Goal: Task Accomplishment & Management: Complete application form

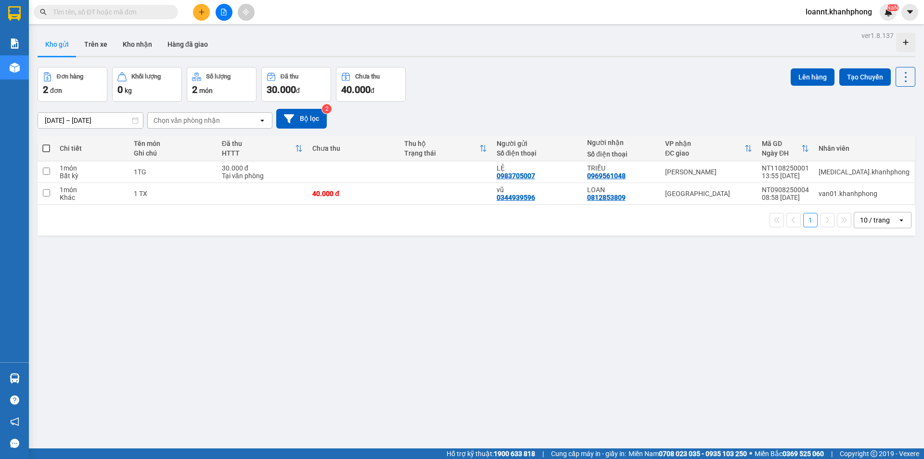
click at [192, 8] on div at bounding box center [224, 12] width 72 height 17
click at [203, 5] on button at bounding box center [201, 12] width 17 height 17
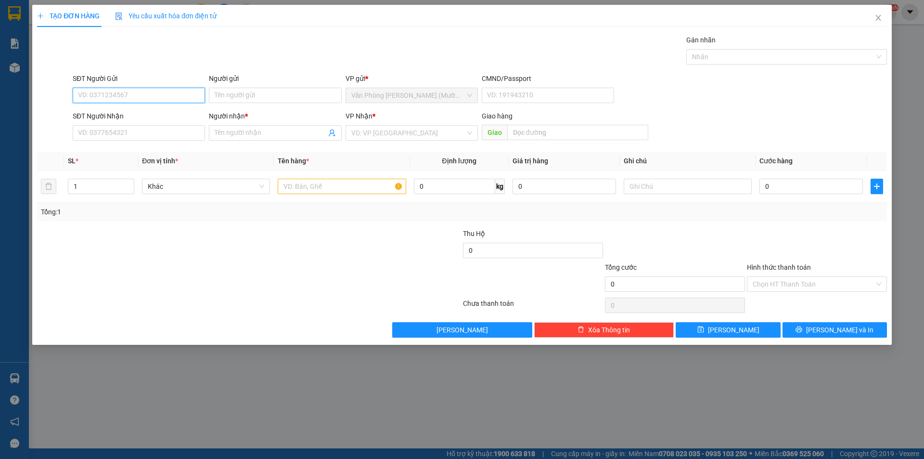
click at [177, 93] on input "SĐT Người Gửi" at bounding box center [139, 95] width 132 height 15
type input "0330844615"
click at [160, 118] on div "0330844615 - [GEOGRAPHIC_DATA]" at bounding box center [138, 114] width 121 height 11
type input "ĐỨC"
type input "0330844615"
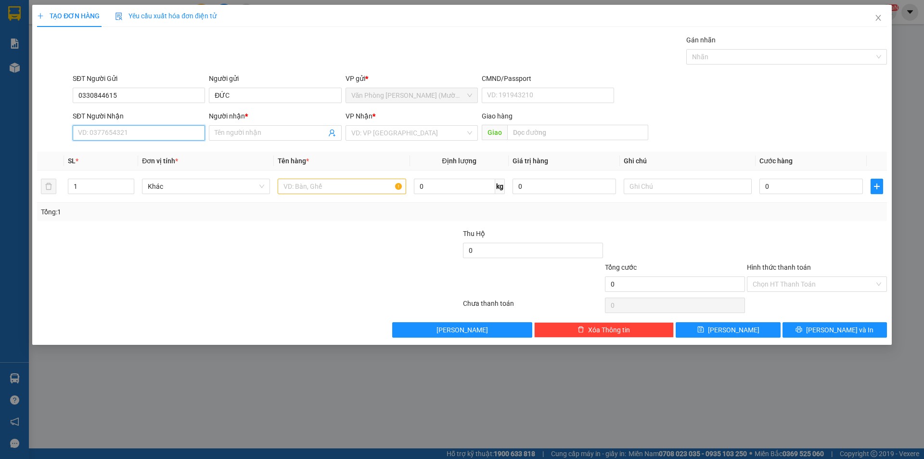
click at [140, 132] on input "SĐT Người Nhận" at bounding box center [139, 132] width 132 height 15
click at [153, 169] on div "0983275814 - HỒNG" at bounding box center [138, 167] width 121 height 11
type input "0983275814"
type input "HỒNG"
click at [341, 194] on div at bounding box center [342, 186] width 128 height 19
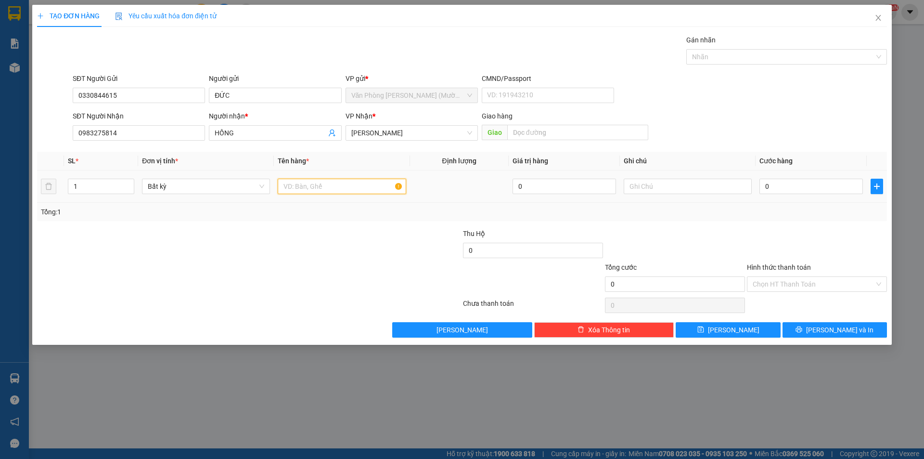
click at [341, 185] on input "text" at bounding box center [342, 186] width 128 height 15
type input "HỒ SƠ"
click at [781, 186] on input "0" at bounding box center [810, 186] width 103 height 15
type input "2"
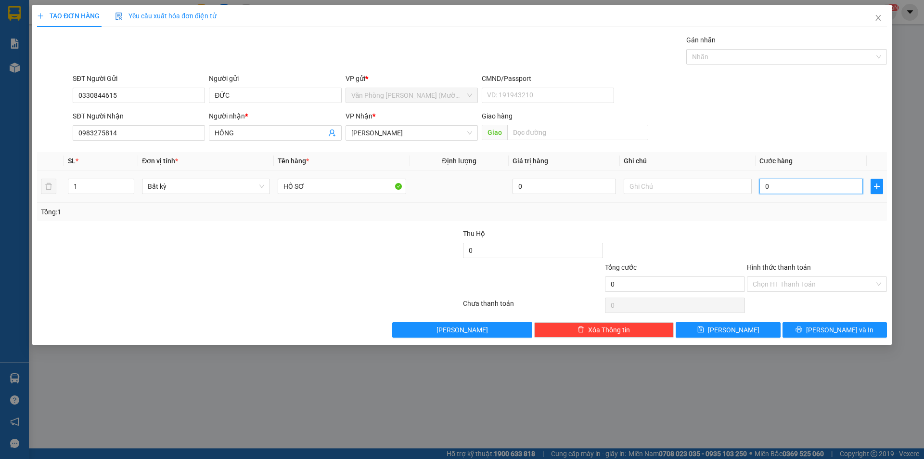
type input "2"
type input "20"
type input "20.000"
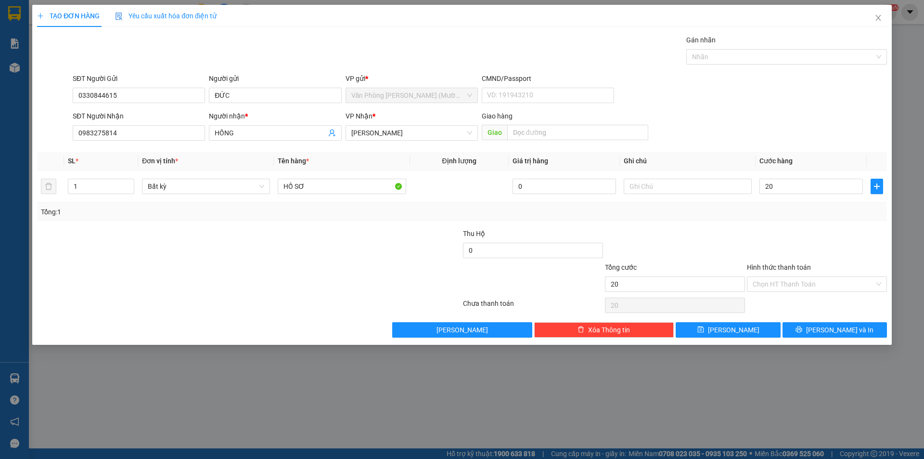
type input "20.000"
click at [779, 250] on div at bounding box center [817, 245] width 142 height 34
click at [786, 282] on input "Hình thức thanh toán" at bounding box center [814, 284] width 122 height 14
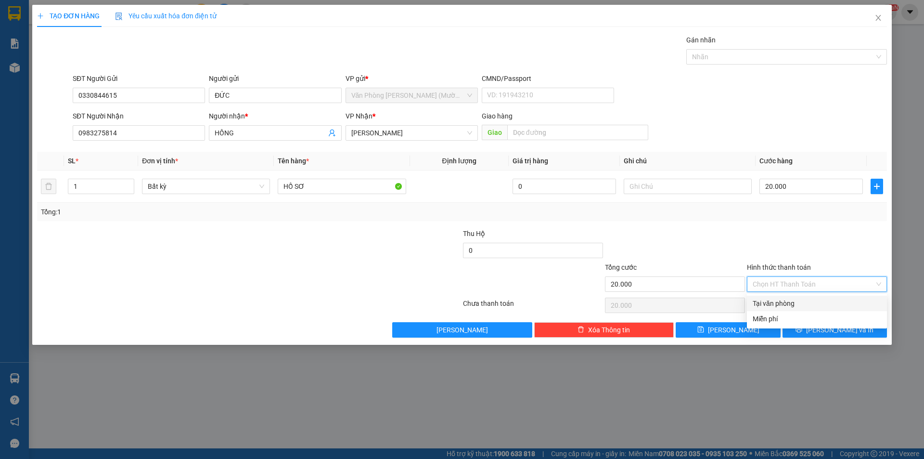
click at [778, 298] on div "Tại văn phòng" at bounding box center [817, 303] width 128 height 11
type input "0"
click at [814, 326] on button "[PERSON_NAME] và In" at bounding box center [834, 329] width 104 height 15
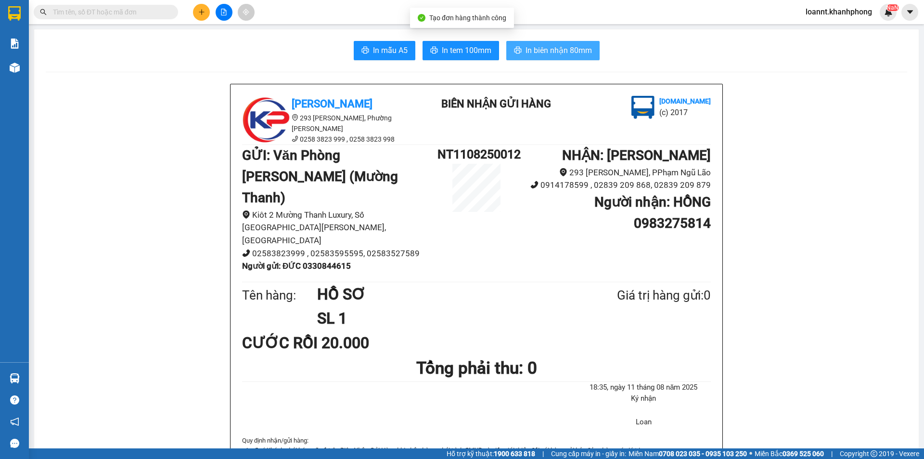
click at [538, 51] on span "In biên nhận 80mm" at bounding box center [558, 50] width 66 height 12
click at [379, 46] on span "In mẫu A5" at bounding box center [390, 50] width 35 height 12
click at [111, 17] on span at bounding box center [106, 12] width 144 height 14
click at [100, 11] on input "text" at bounding box center [110, 12] width 114 height 11
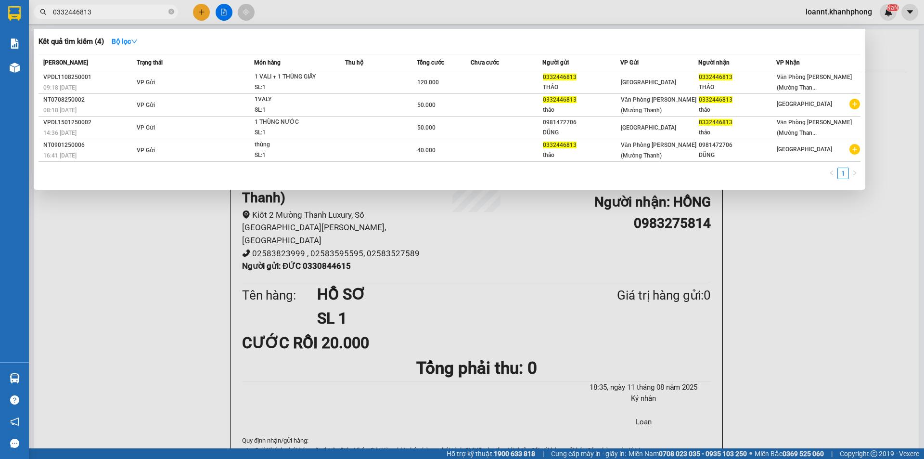
type input "0332446813"
click at [204, 17] on div at bounding box center [462, 229] width 924 height 459
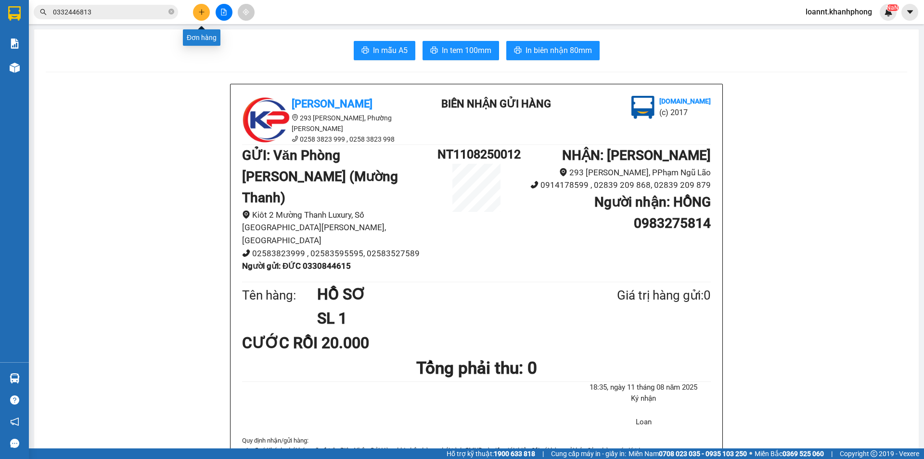
click at [201, 13] on icon "plus" at bounding box center [201, 12] width 7 height 7
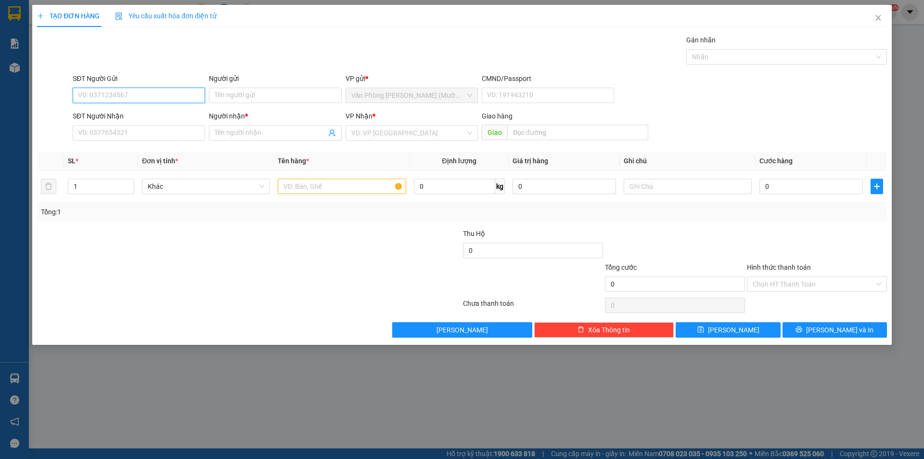
click at [169, 100] on input "SĐT Người Gửi" at bounding box center [139, 95] width 132 height 15
type input "0912887525"
click at [126, 115] on div "0912887525 - A VIÊT" at bounding box center [138, 114] width 121 height 11
type input "A VIÊT"
type input "0912887525"
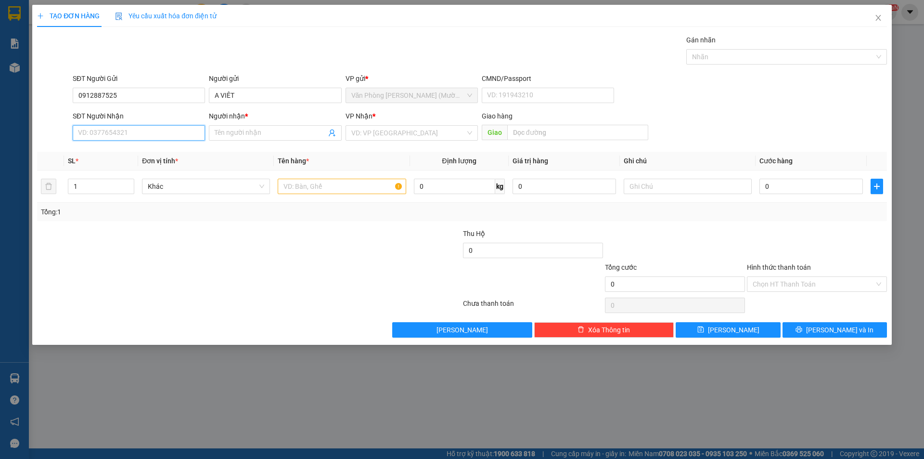
drag, startPoint x: 133, startPoint y: 131, endPoint x: 132, endPoint y: 136, distance: 5.4
click at [134, 131] on input "SĐT Người Nhận" at bounding box center [139, 132] width 132 height 15
click at [135, 165] on div "0769794474 - A HƯNG" at bounding box center [138, 167] width 121 height 11
type input "0769794474"
type input "A HƯNG"
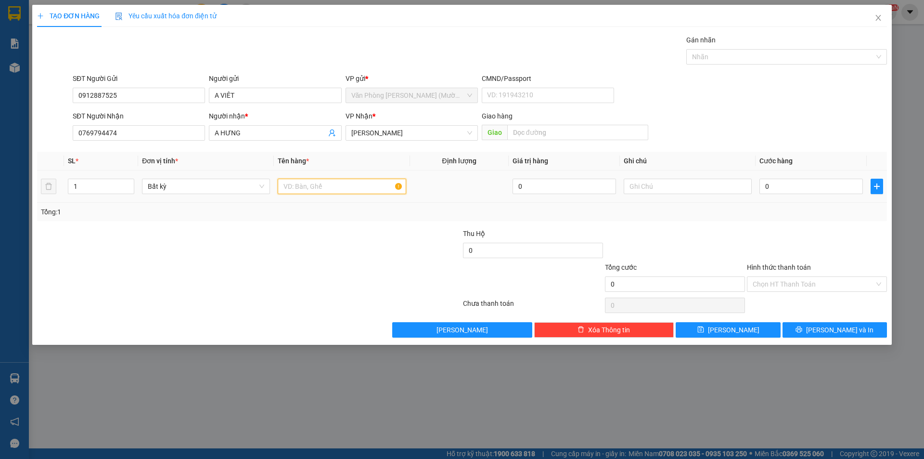
click at [325, 192] on input "text" at bounding box center [342, 186] width 128 height 15
type input "[GEOGRAPHIC_DATA]"
click at [777, 182] on input "0" at bounding box center [810, 186] width 103 height 15
type input "4"
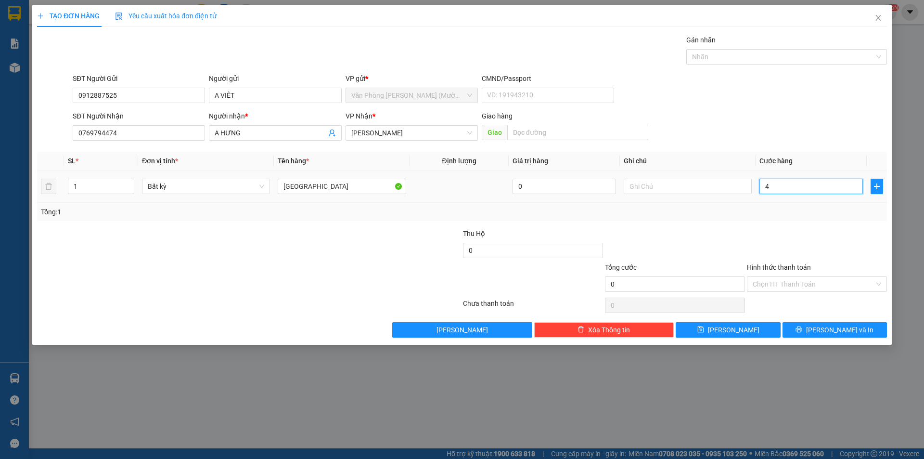
type input "4"
type input "40"
type input "40.000"
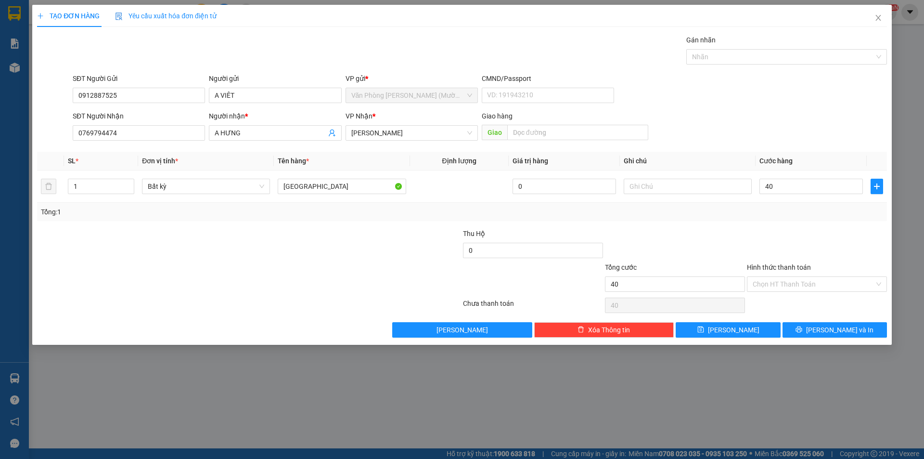
type input "40.000"
click at [811, 224] on div "Transit Pickup Surcharge Ids Transit Deliver Surcharge Ids Transit Deliver Surc…" at bounding box center [462, 186] width 850 height 303
click at [868, 282] on input "Hình thức thanh toán" at bounding box center [814, 284] width 122 height 14
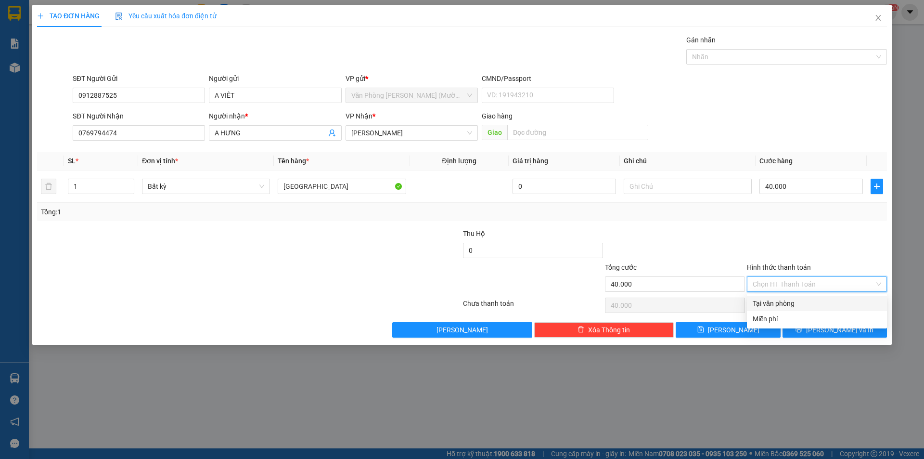
click at [841, 284] on input "Hình thức thanh toán" at bounding box center [814, 284] width 122 height 14
click at [799, 192] on input "40.000" at bounding box center [810, 186] width 103 height 15
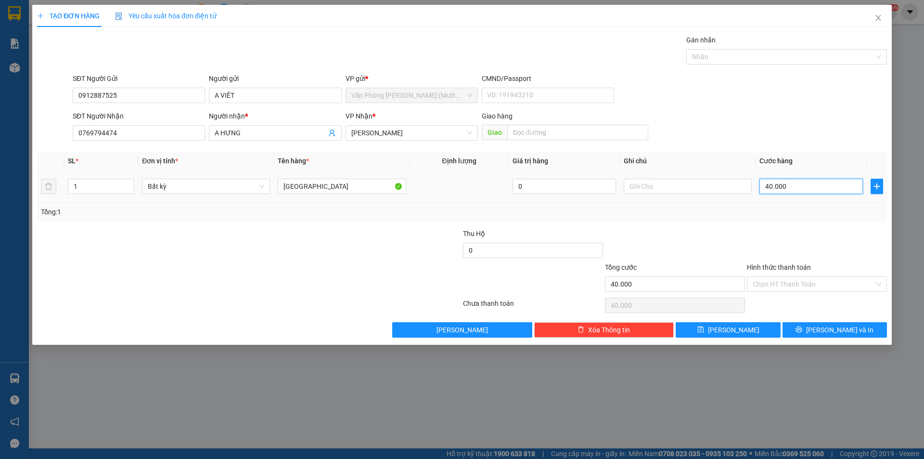
type input "5"
type input "50"
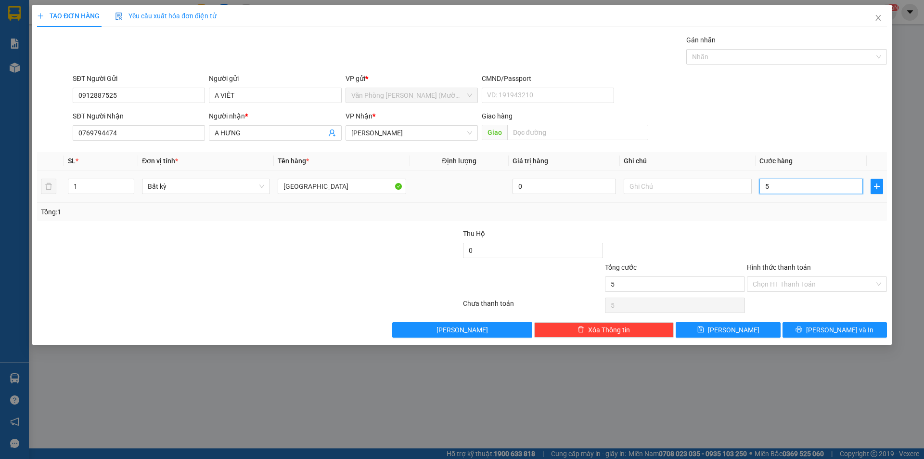
type input "50"
type input "50.000"
click at [779, 244] on div at bounding box center [817, 245] width 142 height 34
click at [829, 285] on input "Hình thức thanh toán" at bounding box center [814, 284] width 122 height 14
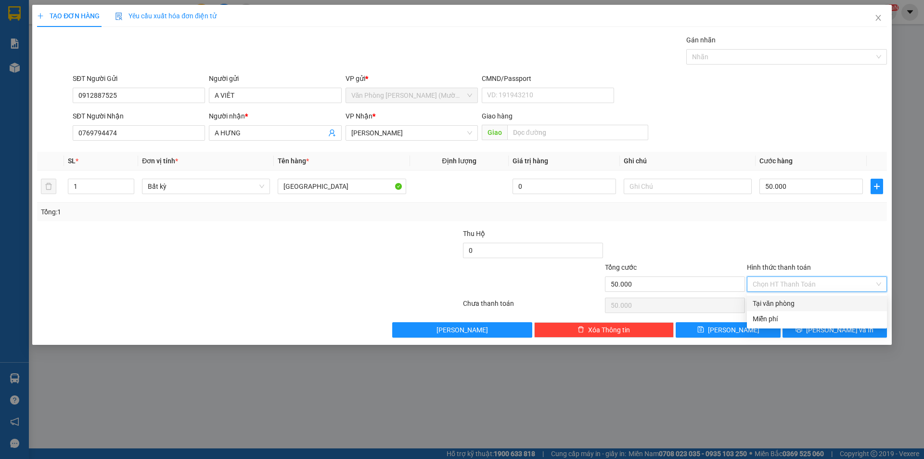
click at [824, 301] on div "Tại văn phòng" at bounding box center [817, 303] width 128 height 11
type input "0"
click at [802, 331] on icon "printer" at bounding box center [798, 329] width 7 height 7
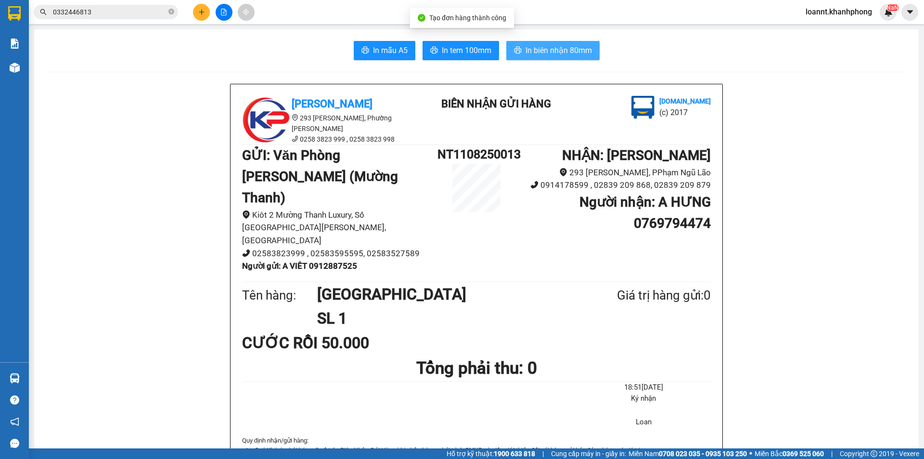
click at [526, 53] on span "In biên nhận 80mm" at bounding box center [558, 50] width 66 height 12
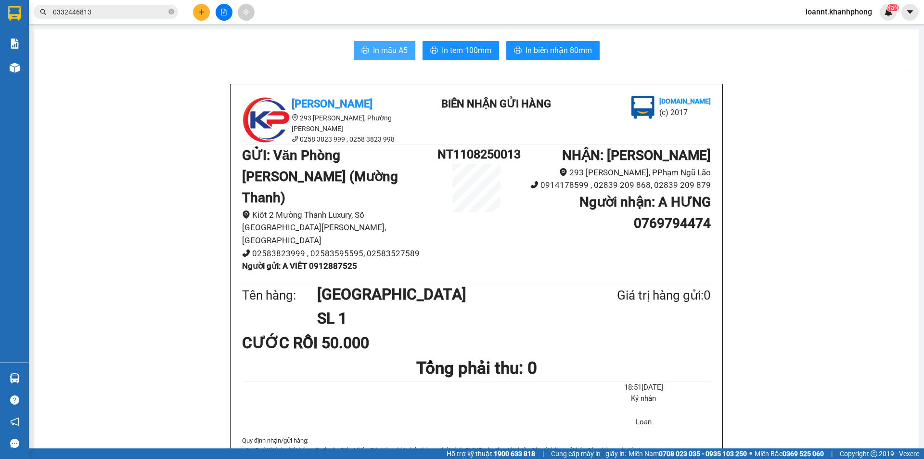
click at [373, 49] on span "In mẫu A5" at bounding box center [390, 50] width 35 height 12
